Goal: Task Accomplishment & Management: Use online tool/utility

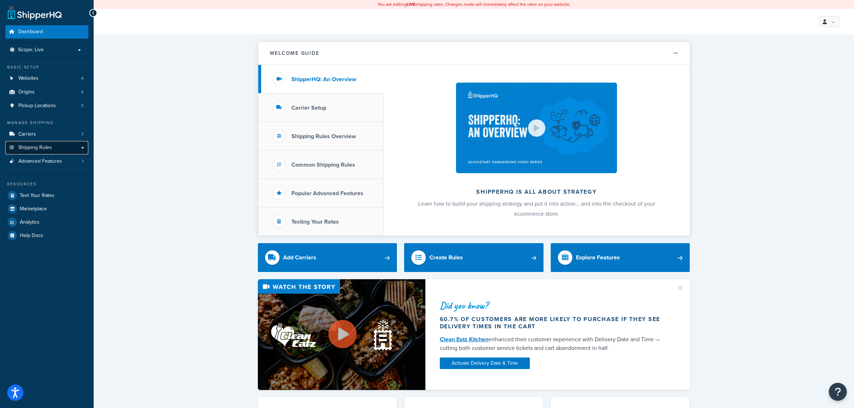
click at [54, 150] on link "Shipping Rules" at bounding box center [46, 147] width 83 height 13
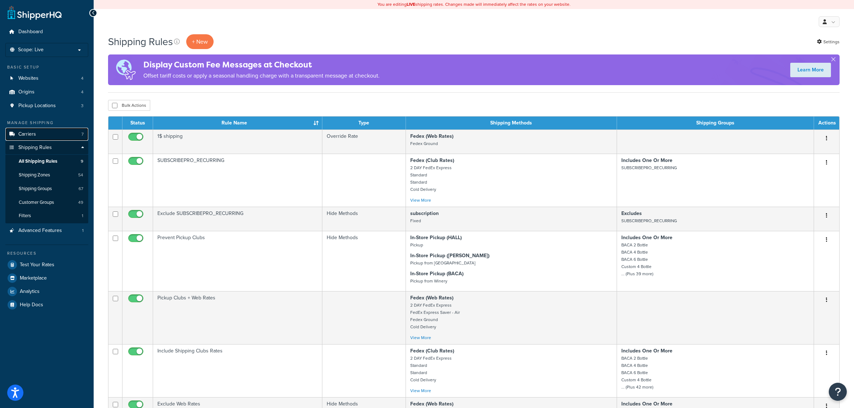
click at [42, 137] on link "Carriers 7" at bounding box center [46, 134] width 83 height 13
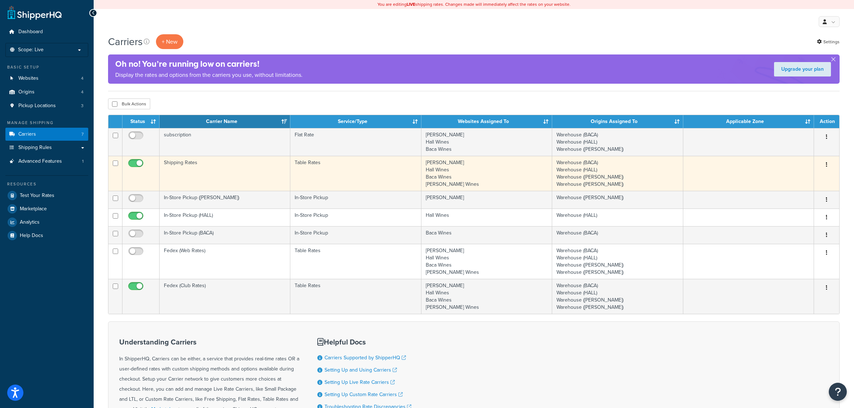
click at [830, 163] on button "button" at bounding box center [827, 165] width 10 height 12
click at [816, 179] on link "Edit" at bounding box center [797, 179] width 57 height 15
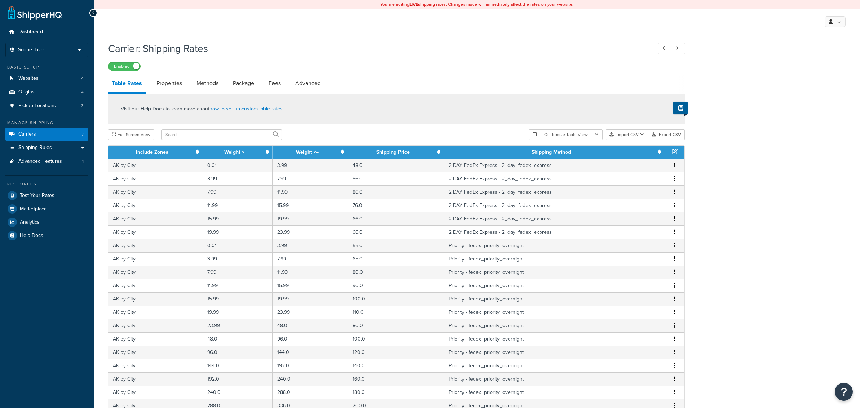
select select "25"
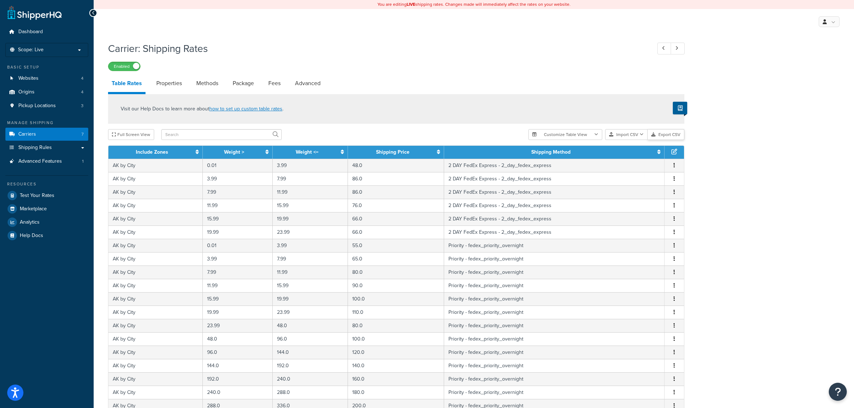
click at [660, 138] on button "Export CSV" at bounding box center [666, 134] width 37 height 11
click at [292, 36] on div "You are editing LIVE shipping rates. Changes made will immediately affect the r…" at bounding box center [474, 297] width 761 height 594
click at [627, 132] on button "Import CSV" at bounding box center [626, 134] width 43 height 11
click at [632, 140] on div "Customize Table View Show all columns Show selected columns Import CSV Import a…" at bounding box center [607, 134] width 156 height 11
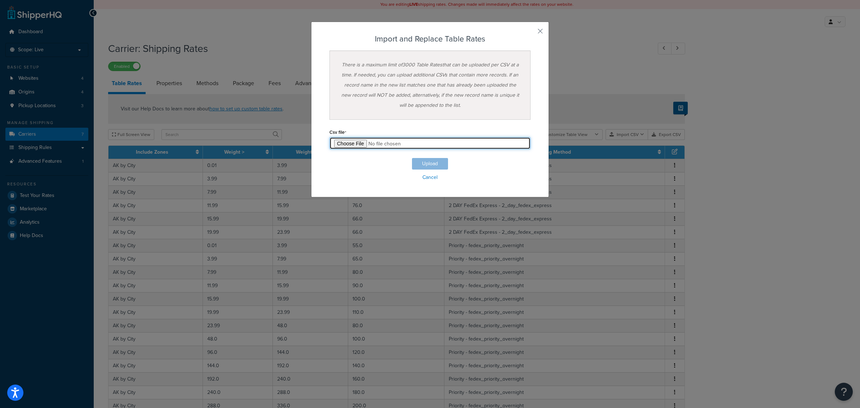
click at [355, 139] on input "file" at bounding box center [429, 143] width 201 height 12
type input "C:\fakepath\shq-live-Table Rate Export-2025 post-[DATE].csv"
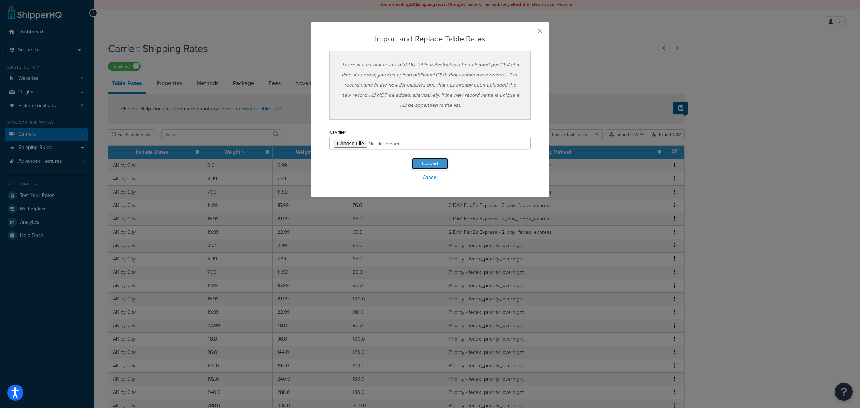
click at [433, 161] on button "Upload" at bounding box center [430, 164] width 36 height 12
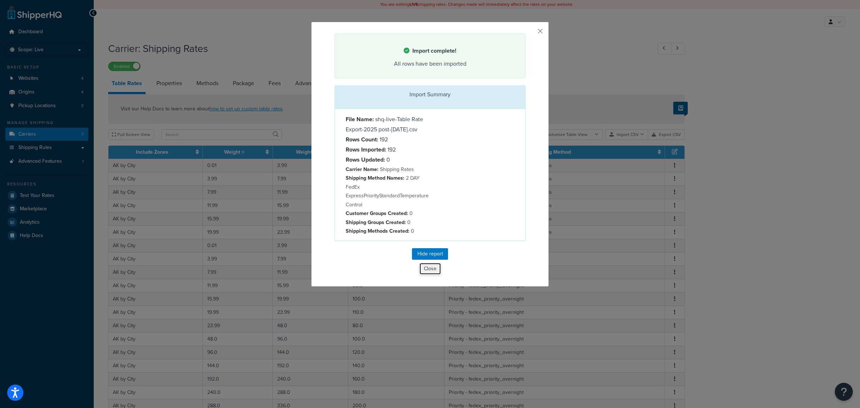
click at [433, 275] on button "Close" at bounding box center [430, 268] width 22 height 12
